Goal: Task Accomplishment & Management: Manage account settings

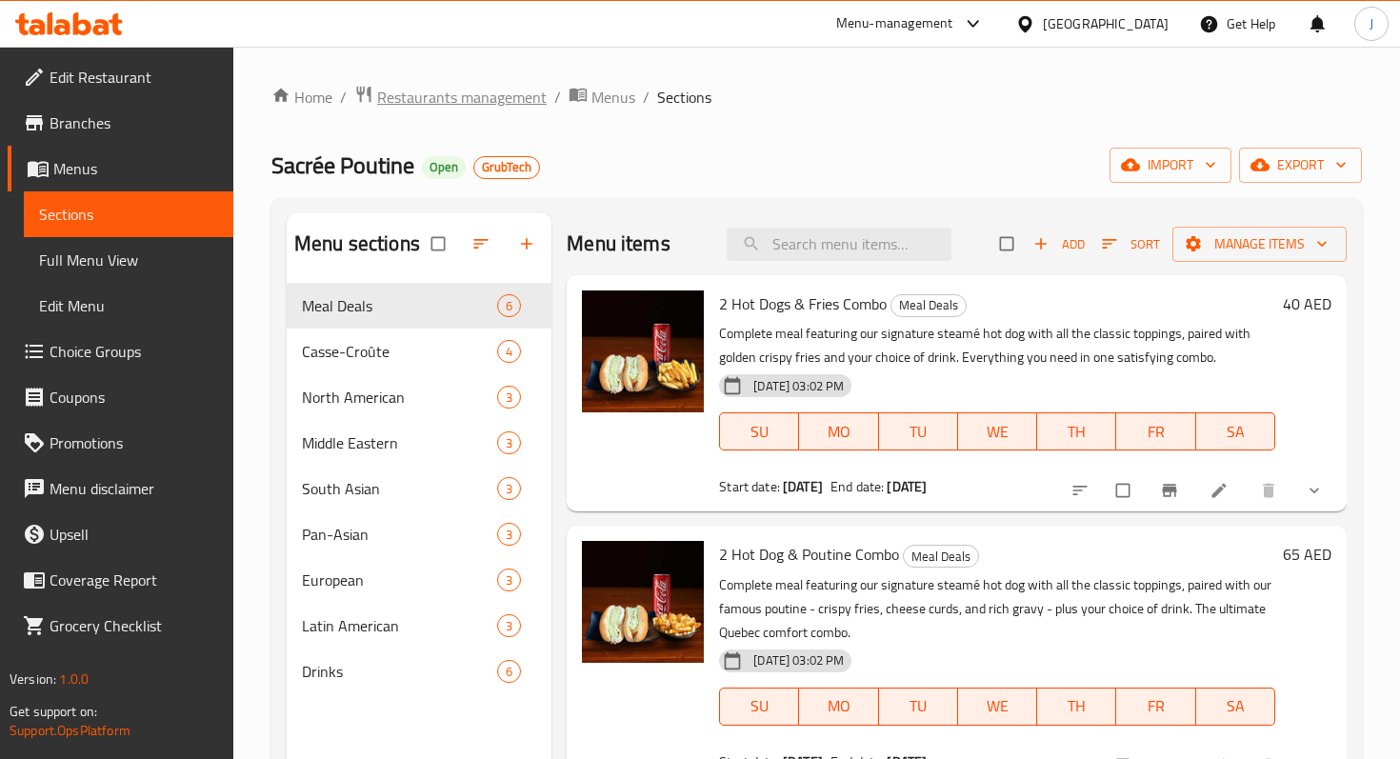
click at [472, 98] on span "Restaurants management" at bounding box center [462, 97] width 170 height 23
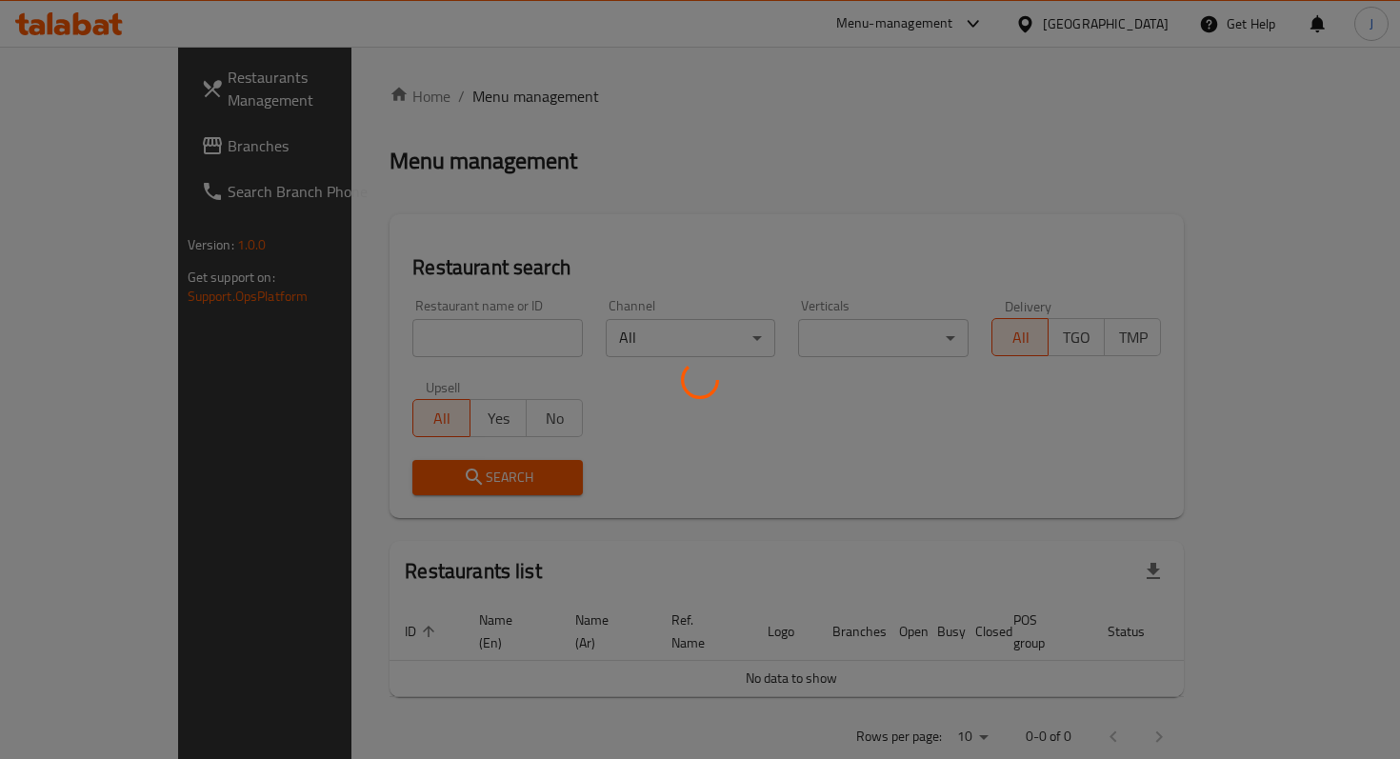
click at [383, 351] on div at bounding box center [700, 379] width 1400 height 759
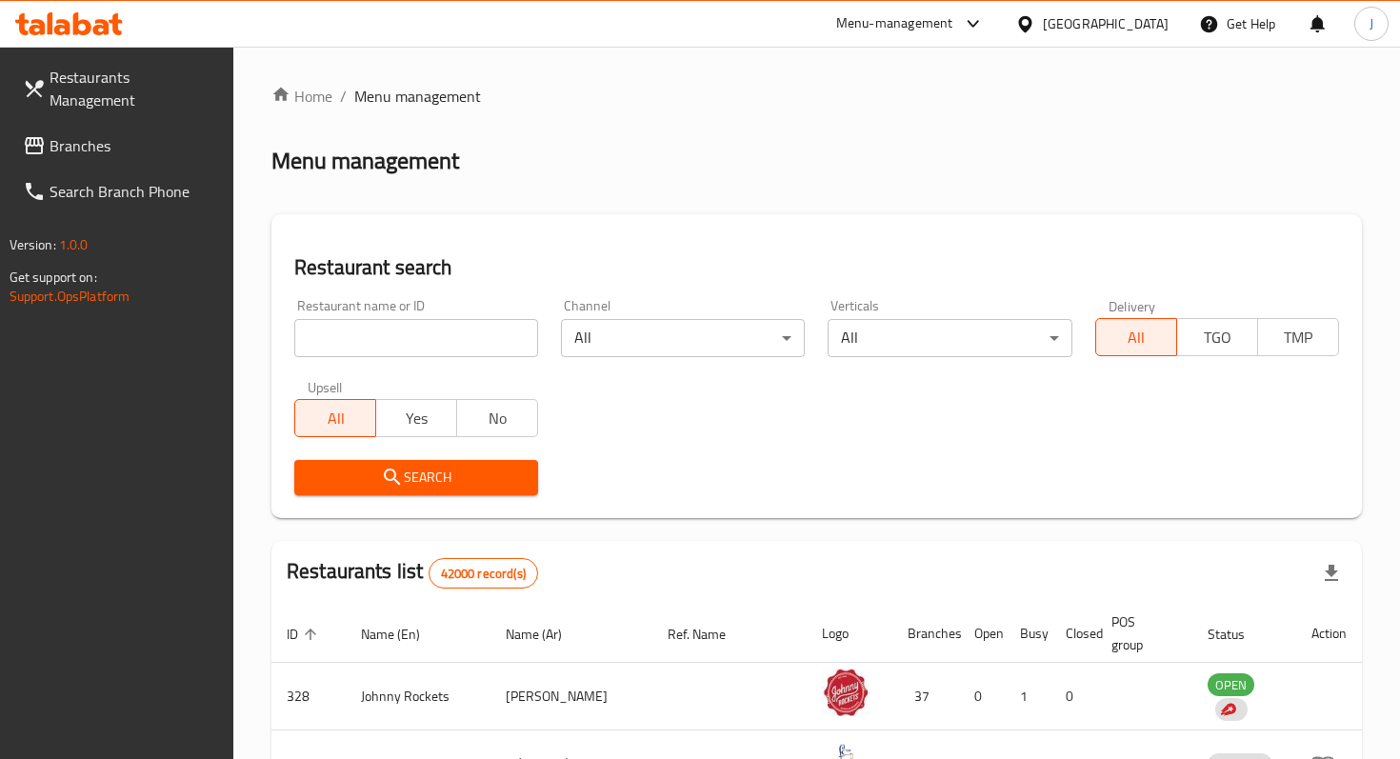
click at [367, 337] on div at bounding box center [700, 379] width 1400 height 759
click at [367, 337] on input "search" at bounding box center [416, 338] width 244 height 38
type input "r"
click button "Search" at bounding box center [416, 477] width 244 height 35
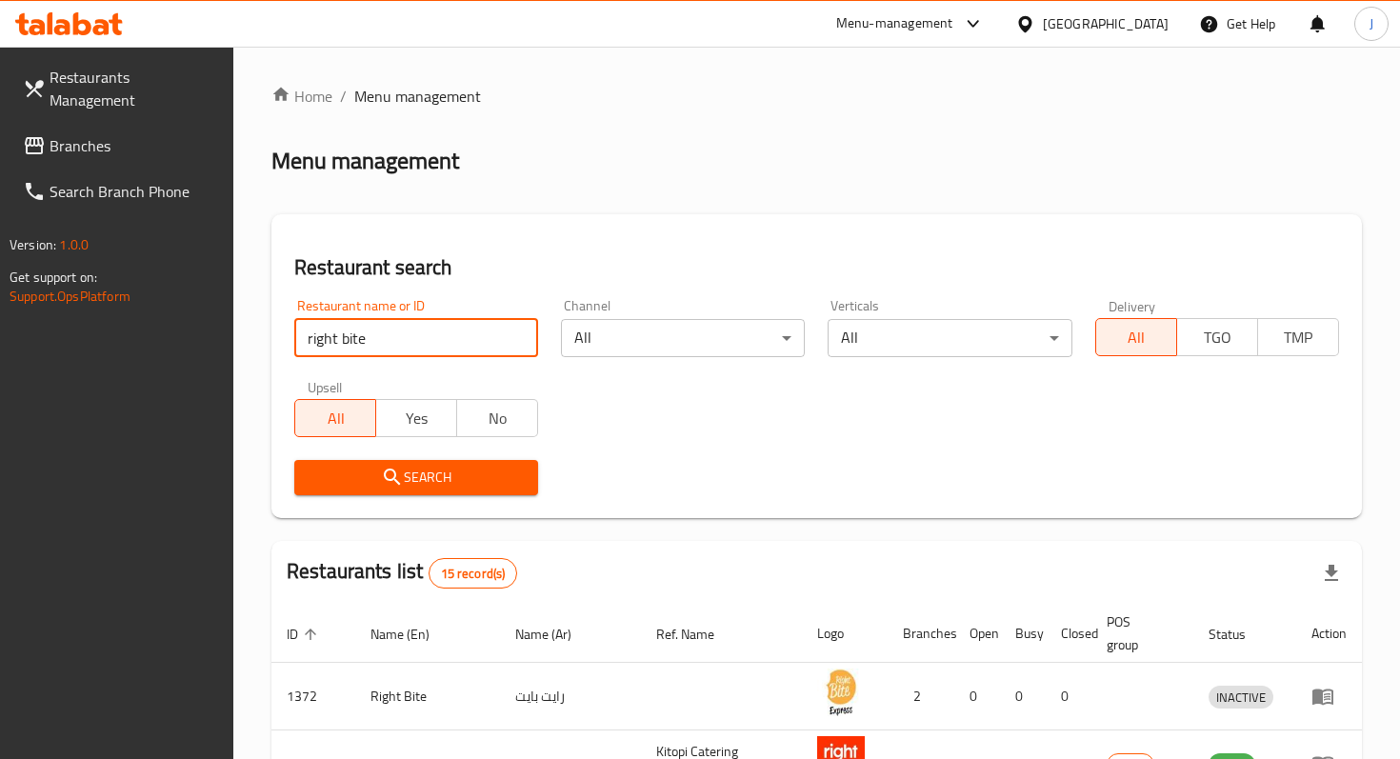
drag, startPoint x: 381, startPoint y: 336, endPoint x: 270, endPoint y: 337, distance: 110.5
click at [270, 337] on div "Home / Menu management Menu management Restaurant search Restaurant name or ID …" at bounding box center [816, 769] width 1167 height 1444
paste input "664827"
type input "664827"
click button "Search" at bounding box center [416, 477] width 244 height 35
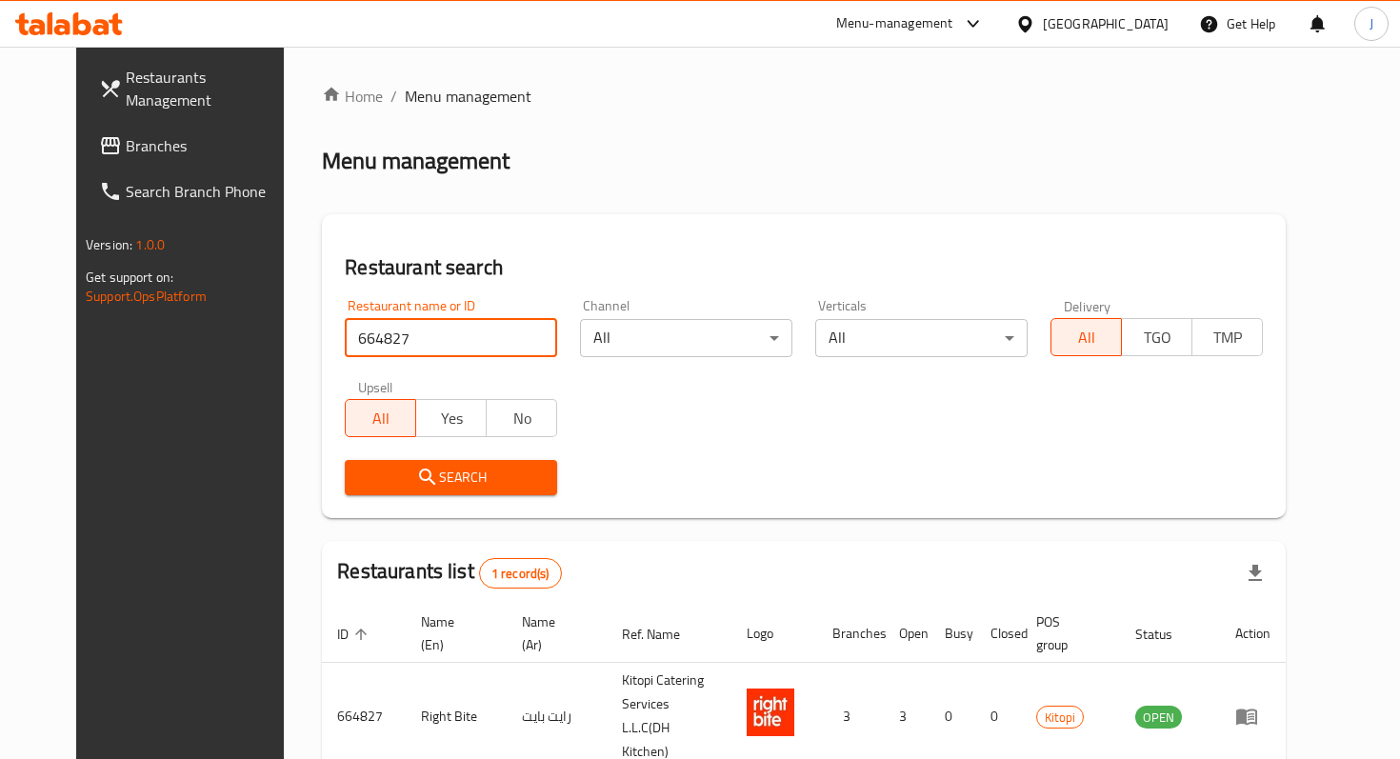
scroll to position [75, 0]
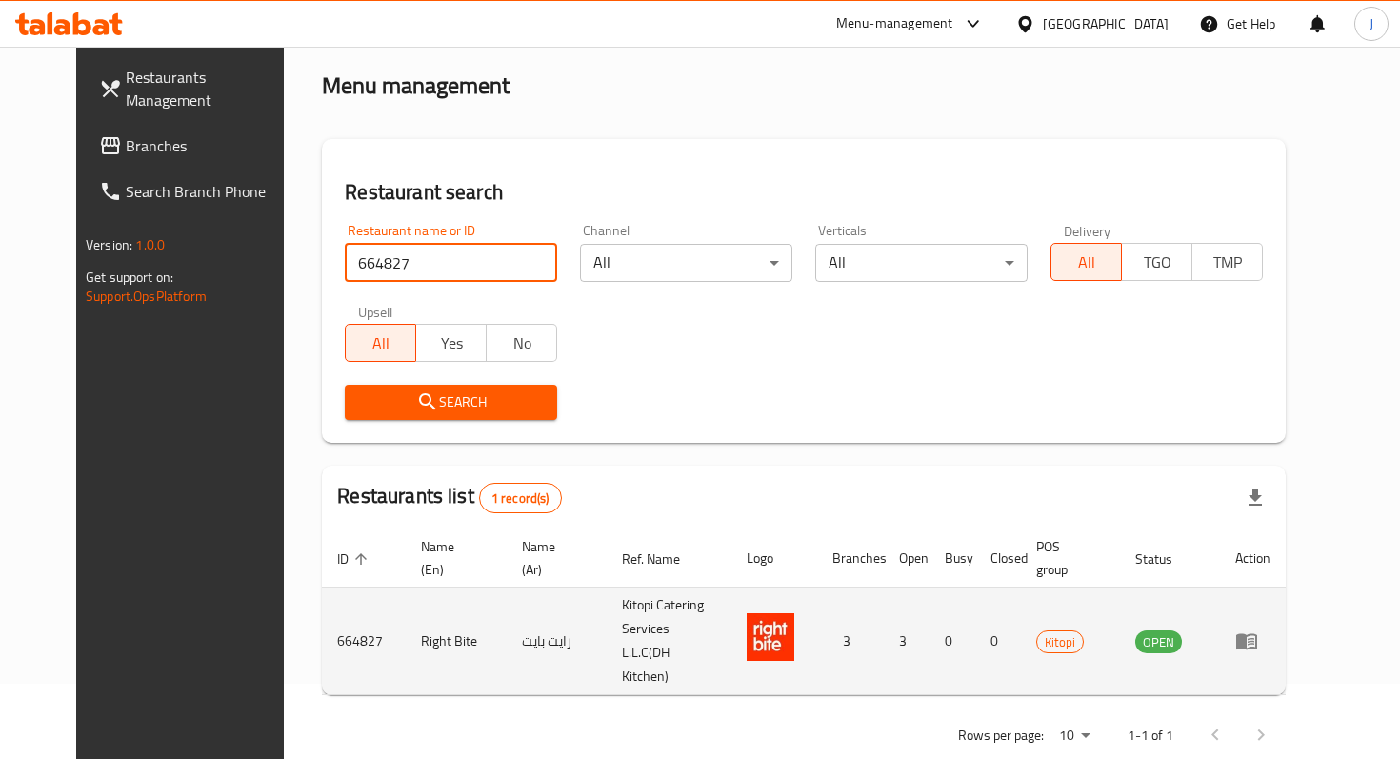
click at [1254, 638] on icon "enhanced table" at bounding box center [1251, 642] width 7 height 8
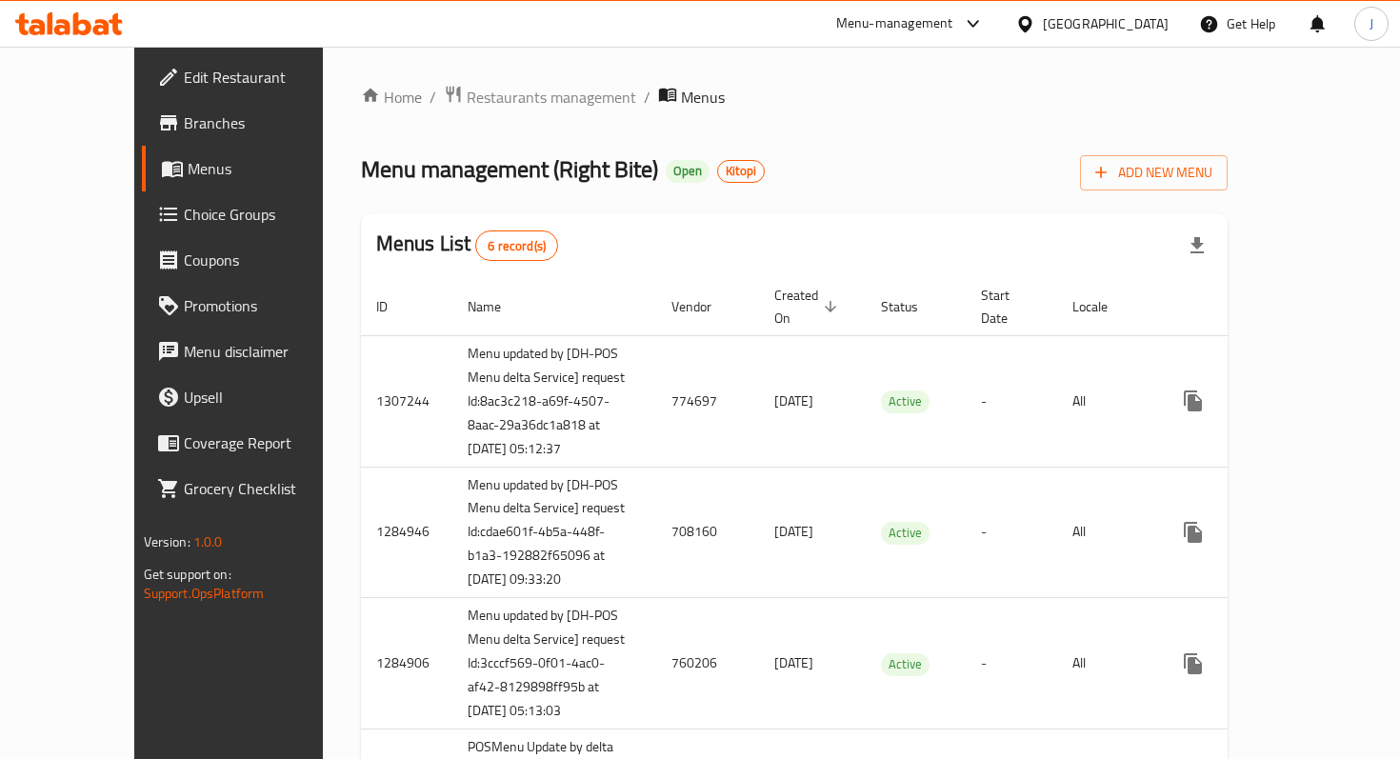
click at [184, 66] on span "Edit Restaurant" at bounding box center [268, 77] width 169 height 23
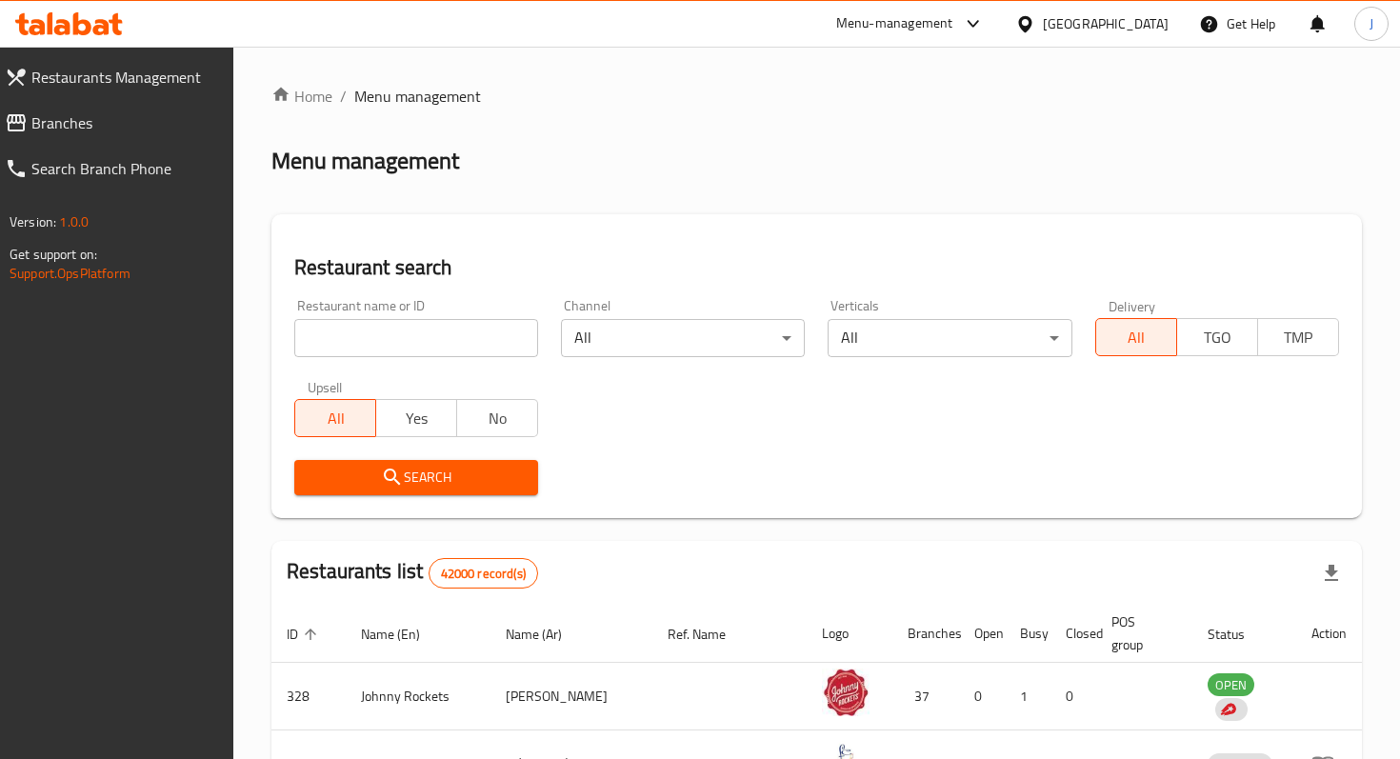
click at [426, 336] on input "search" at bounding box center [416, 338] width 244 height 38
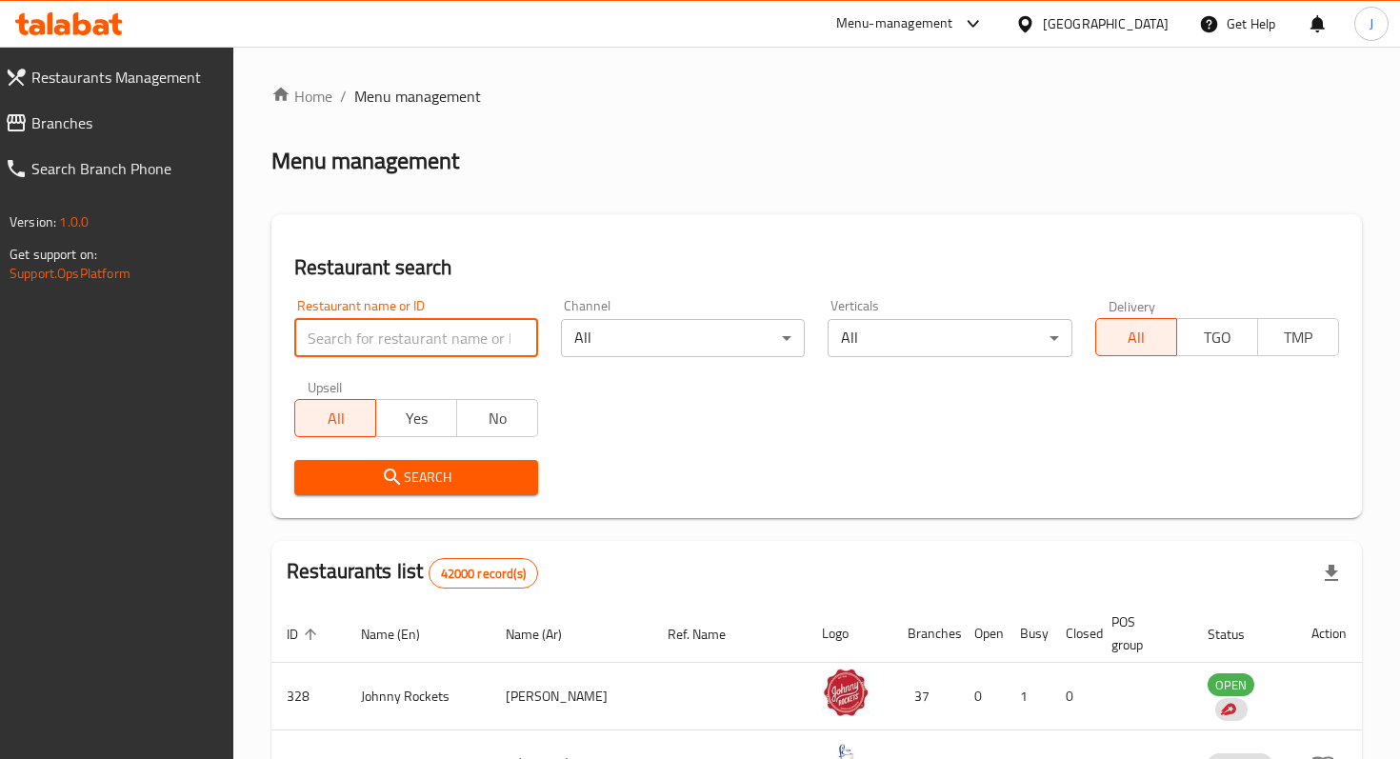
type input "right bite"
click button "Search" at bounding box center [416, 477] width 244 height 35
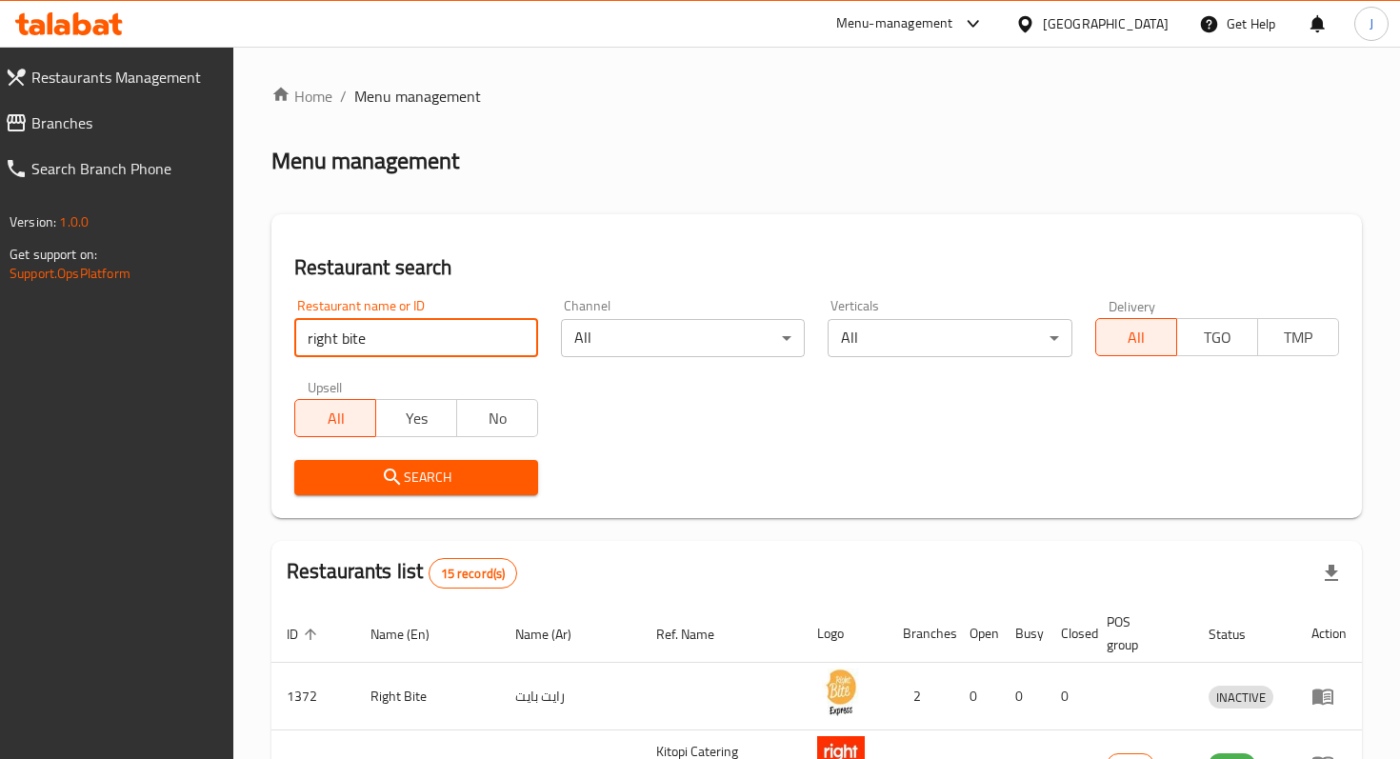
click button "Search" at bounding box center [416, 477] width 244 height 35
drag, startPoint x: 432, startPoint y: 336, endPoint x: 281, endPoint y: 338, distance: 151.4
click at [281, 338] on div "Restaurant search Restaurant name or ID right bite Restaurant name or ID Channe…" at bounding box center [816, 366] width 1090 height 304
paste input "664827"
type input "664827"
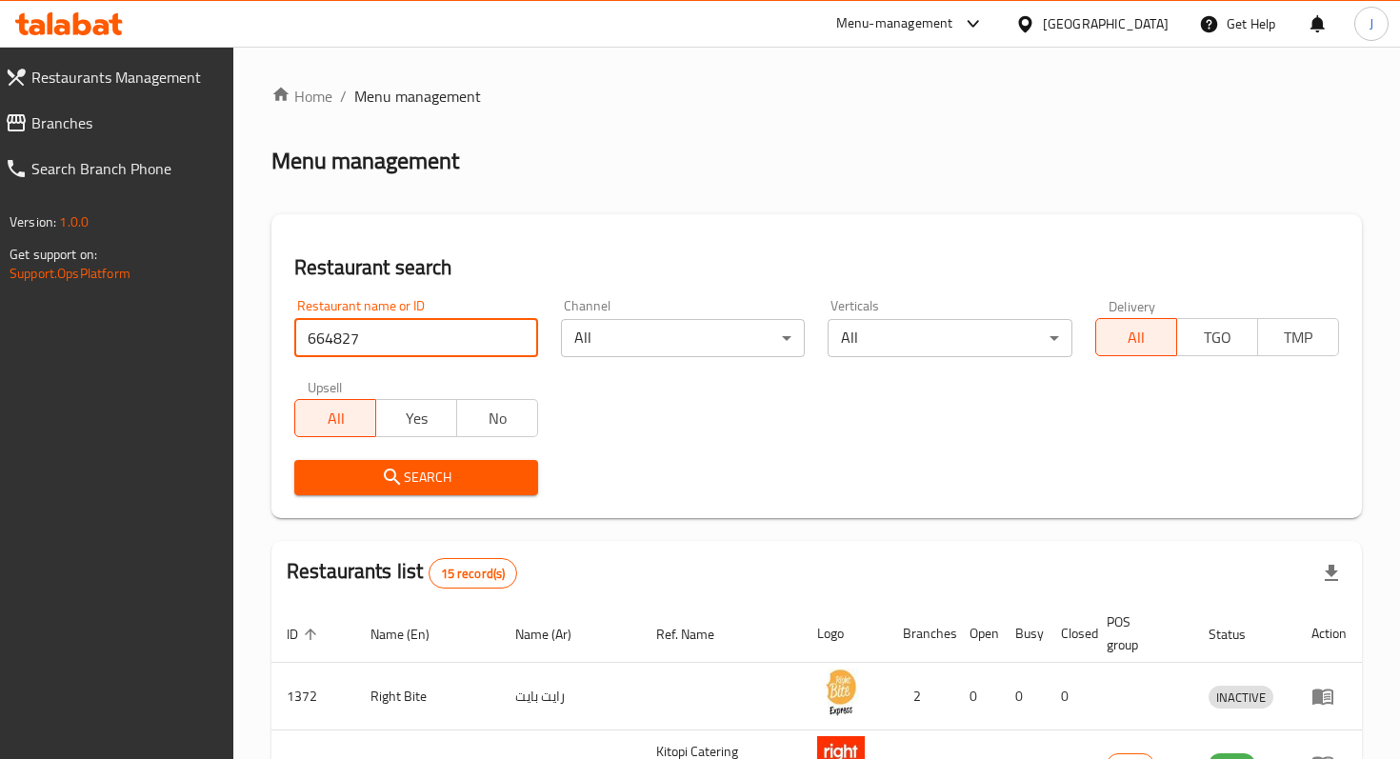
click button "Search" at bounding box center [416, 477] width 244 height 35
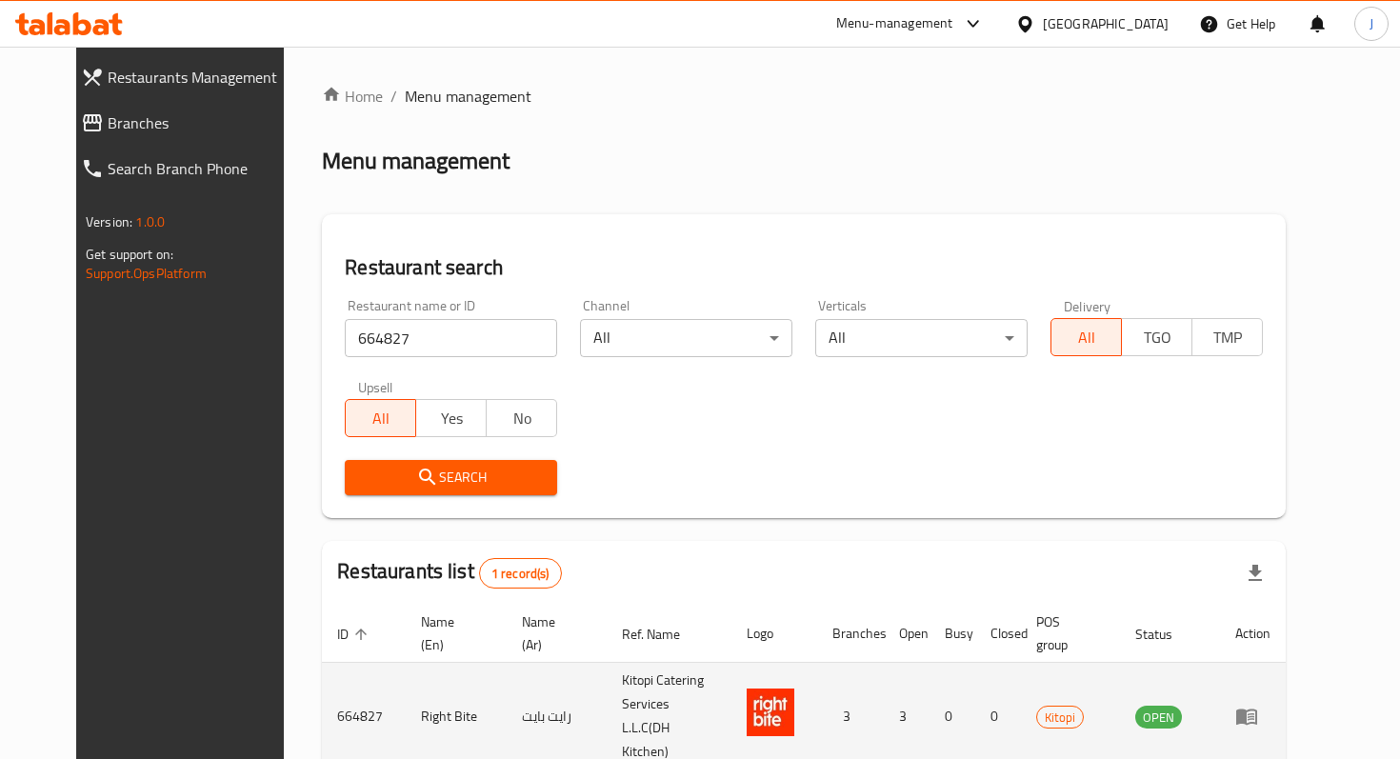
click at [1286, 683] on td "enhanced table" at bounding box center [1253, 717] width 66 height 108
click at [1258, 705] on icon "enhanced table" at bounding box center [1246, 716] width 23 height 23
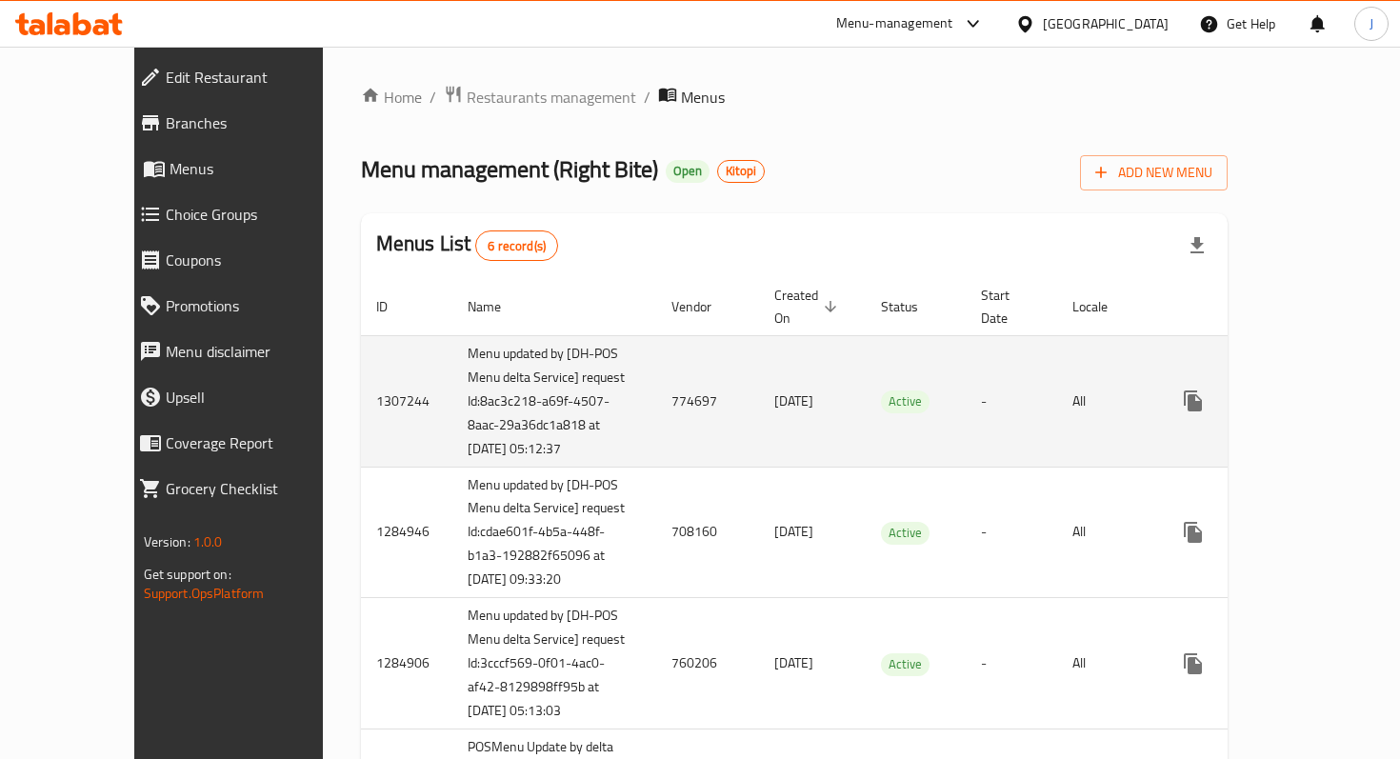
scroll to position [23, 0]
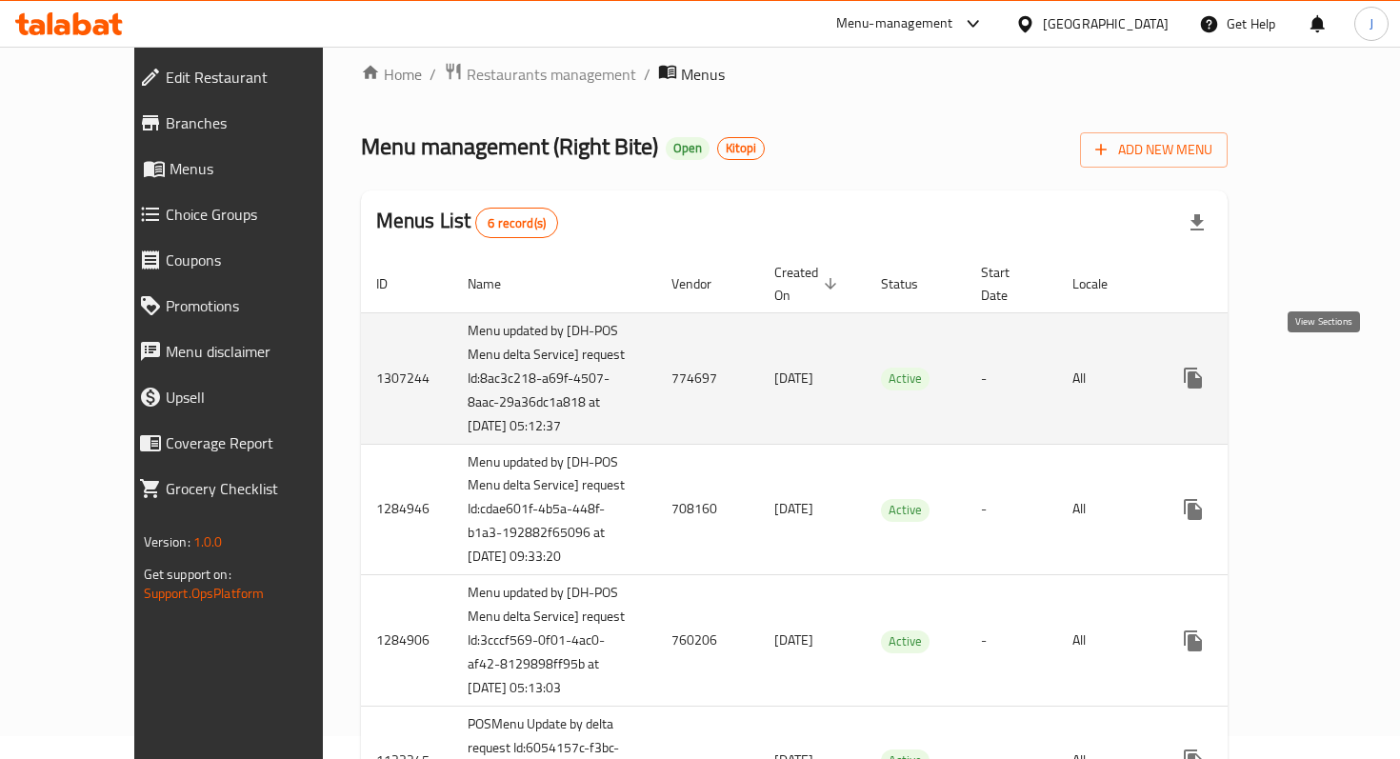
click at [1330, 367] on icon "enhanced table" at bounding box center [1330, 378] width 23 height 23
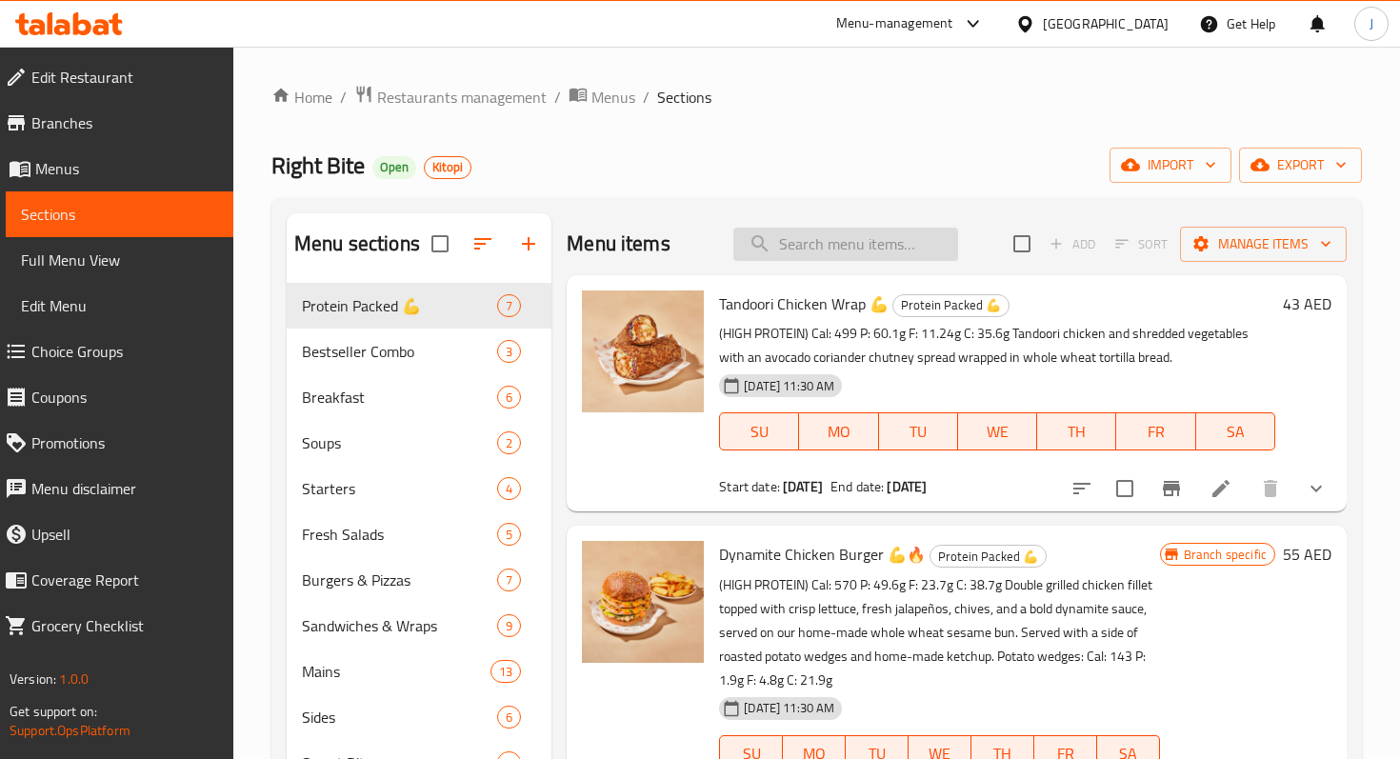
click at [814, 251] on input "search" at bounding box center [845, 244] width 225 height 33
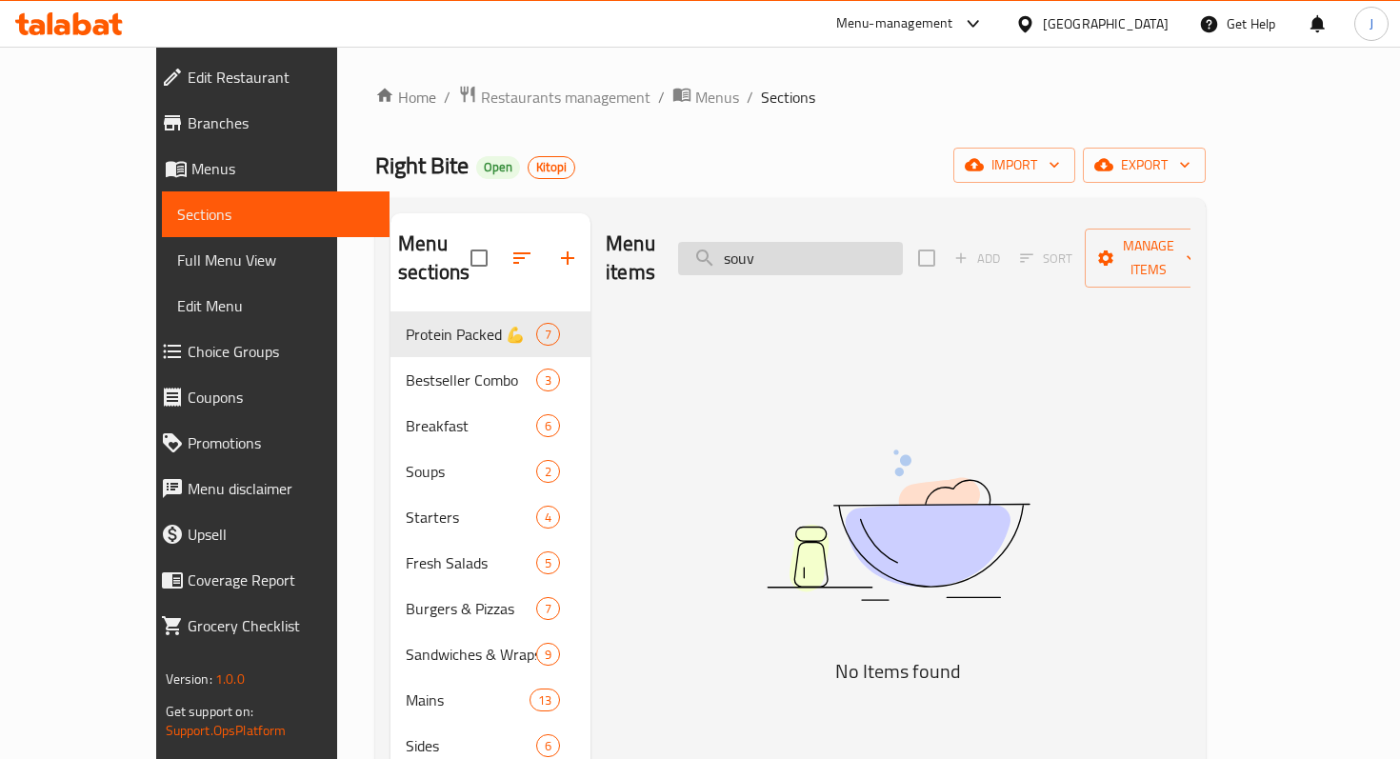
type input "souv"
